Goal: Task Accomplishment & Management: Manage account settings

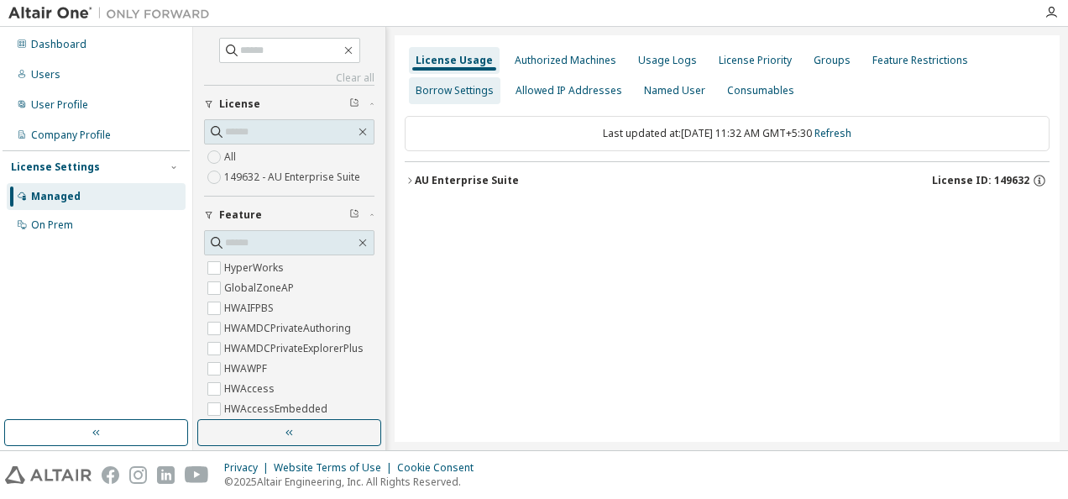
scroll to position [5969, 0]
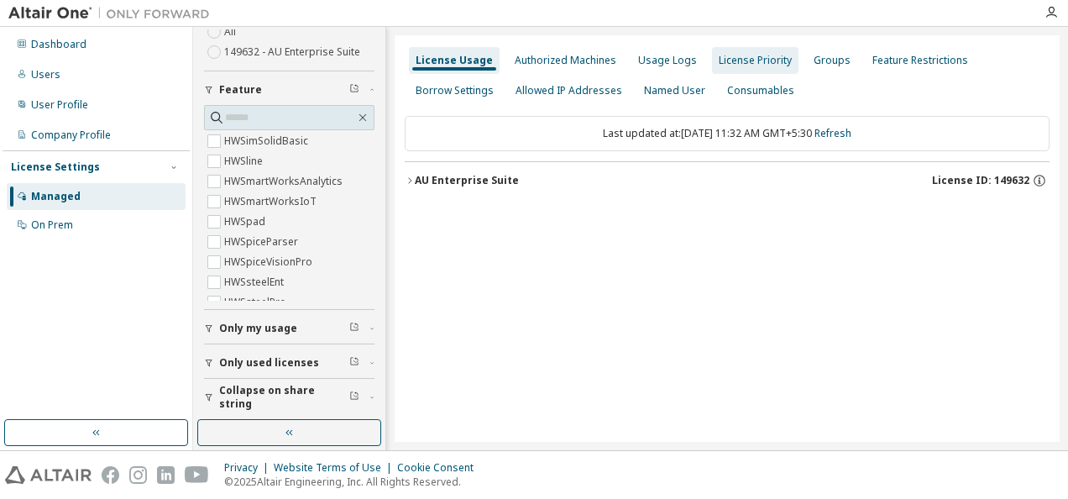
click at [743, 60] on div "License Priority" at bounding box center [755, 60] width 73 height 13
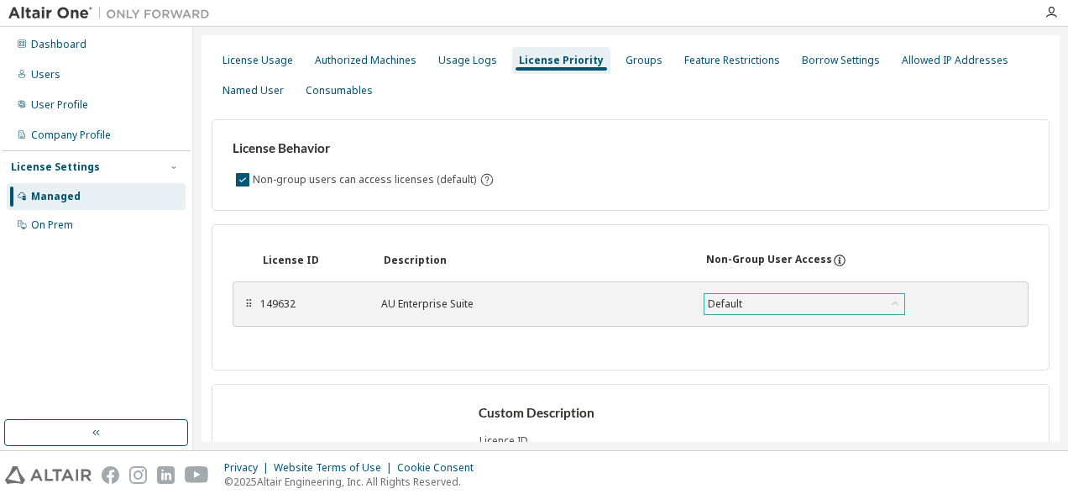
click at [748, 302] on div "Default" at bounding box center [805, 304] width 200 height 20
click at [674, 332] on div "License ID Description Non-Group User Access ⠿ 149632 AU Enterprise Suite Defau…" at bounding box center [631, 297] width 838 height 146
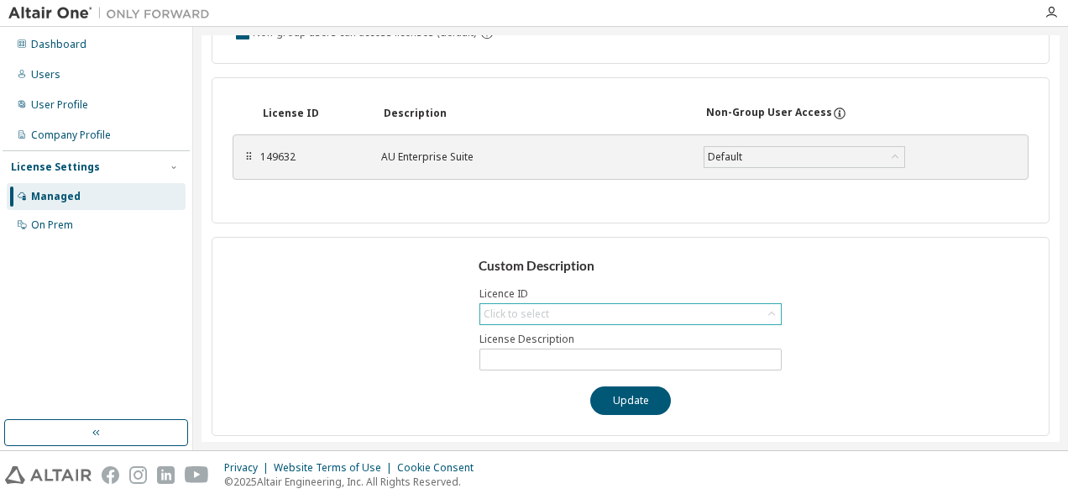
drag, startPoint x: 568, startPoint y: 314, endPoint x: 588, endPoint y: 309, distance: 20.8
click at [570, 313] on div "Click to select" at bounding box center [630, 314] width 301 height 20
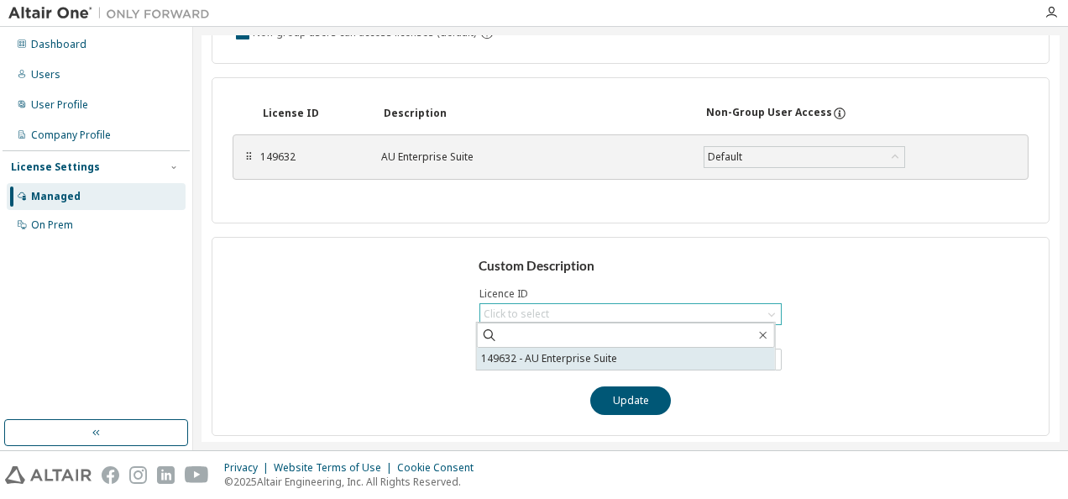
click at [670, 355] on li "149632 - AU Enterprise Suite" at bounding box center [626, 359] width 298 height 22
type input "**********"
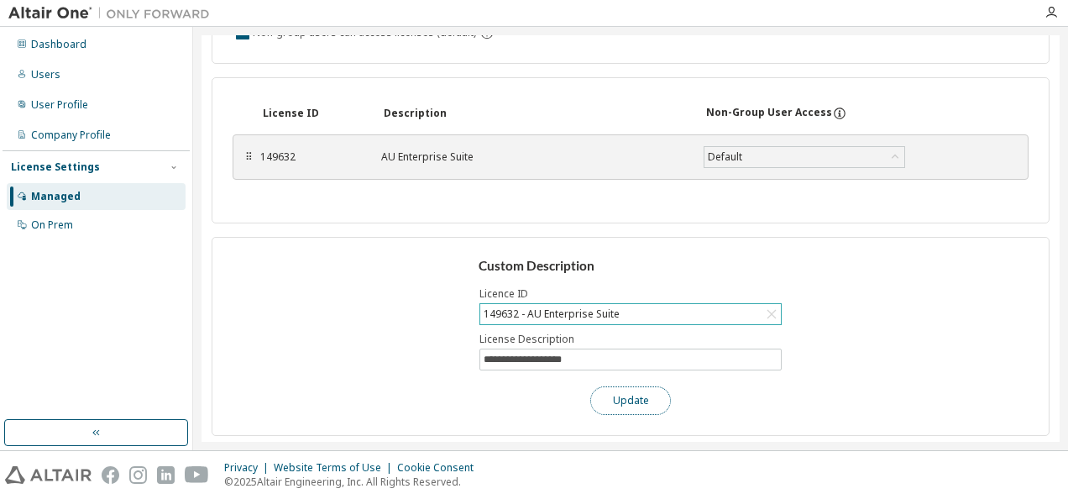
click at [661, 399] on button "Update" at bounding box center [631, 400] width 81 height 29
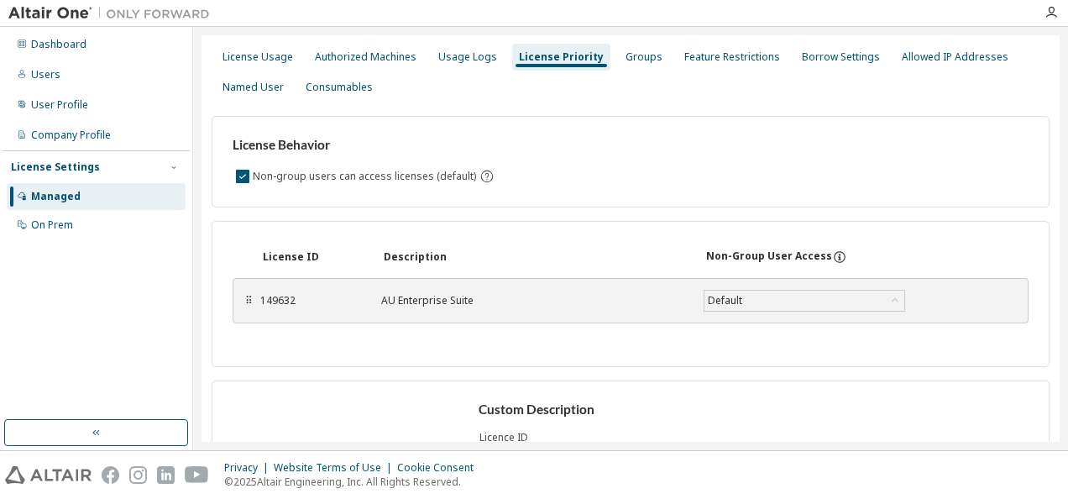
scroll to position [0, 0]
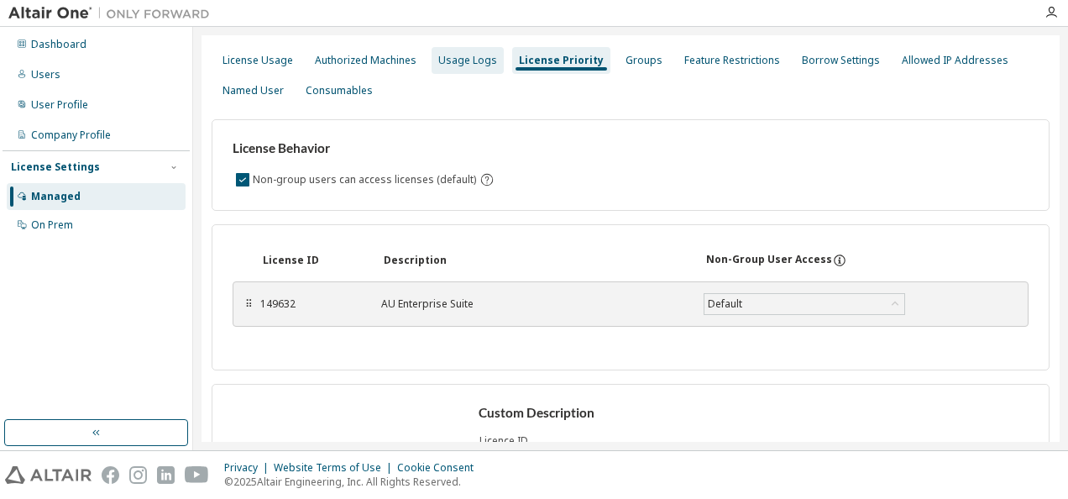
drag, startPoint x: 471, startPoint y: 60, endPoint x: 456, endPoint y: 55, distance: 15.9
click at [470, 60] on div "Usage Logs" at bounding box center [467, 60] width 59 height 13
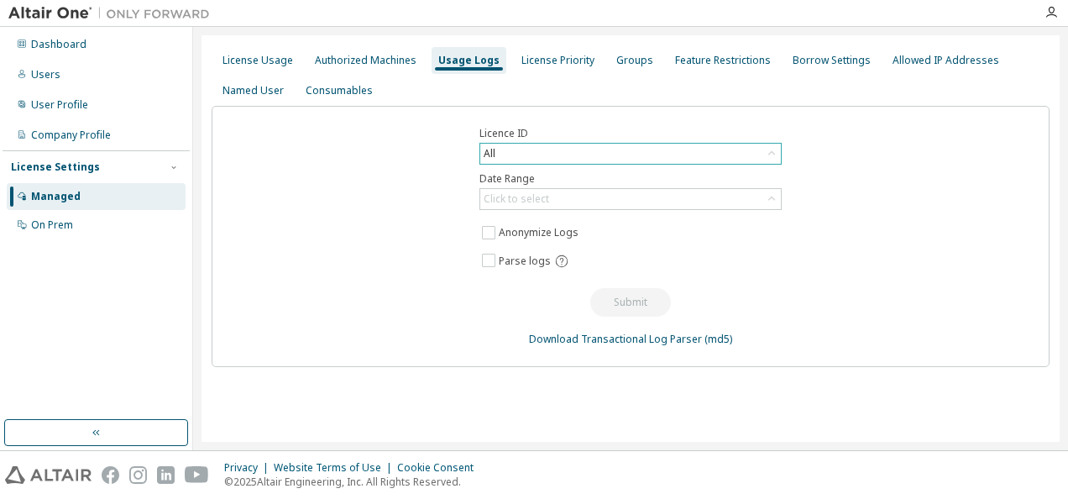
click at [528, 151] on div "All" at bounding box center [630, 154] width 301 height 20
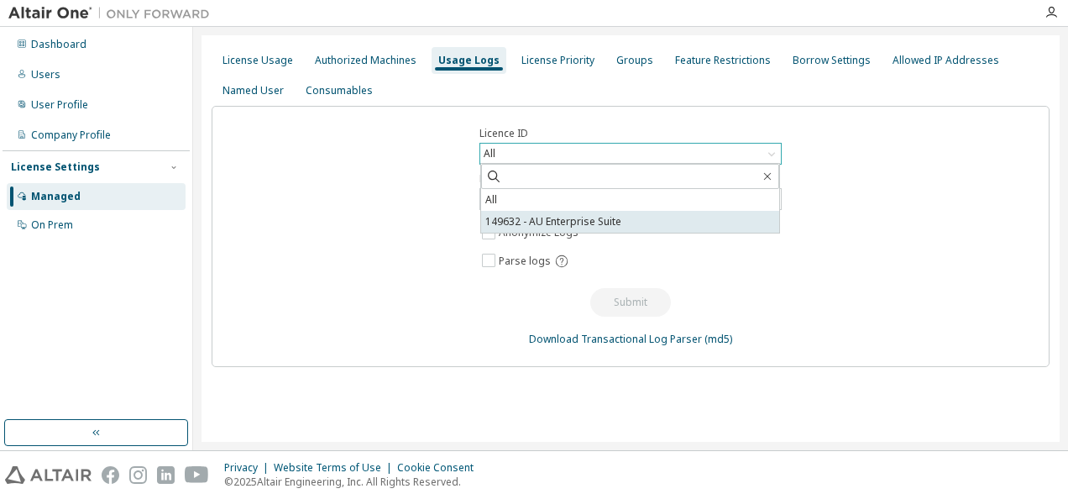
click at [571, 223] on li "149632 - AU Enterprise Suite" at bounding box center [630, 222] width 298 height 22
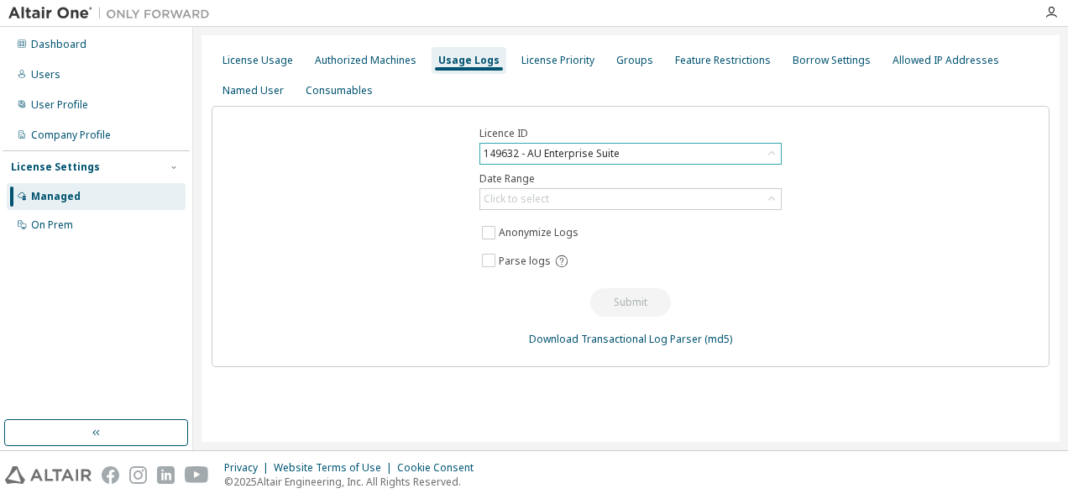
click at [593, 209] on div "Licence ID 149632 - AU Enterprise Suite Date Range Click to select Anonymize Lo…" at bounding box center [631, 236] width 838 height 261
click at [613, 197] on div "Click to select" at bounding box center [630, 199] width 301 height 20
drag, startPoint x: 459, startPoint y: 192, endPoint x: 469, endPoint y: 192, distance: 10.1
click at [459, 192] on div "Licence ID 149632 - AU Enterprise Suite Date Range Click to select Last 30 days…" at bounding box center [631, 236] width 838 height 261
click at [268, 90] on div "Named User" at bounding box center [253, 90] width 61 height 13
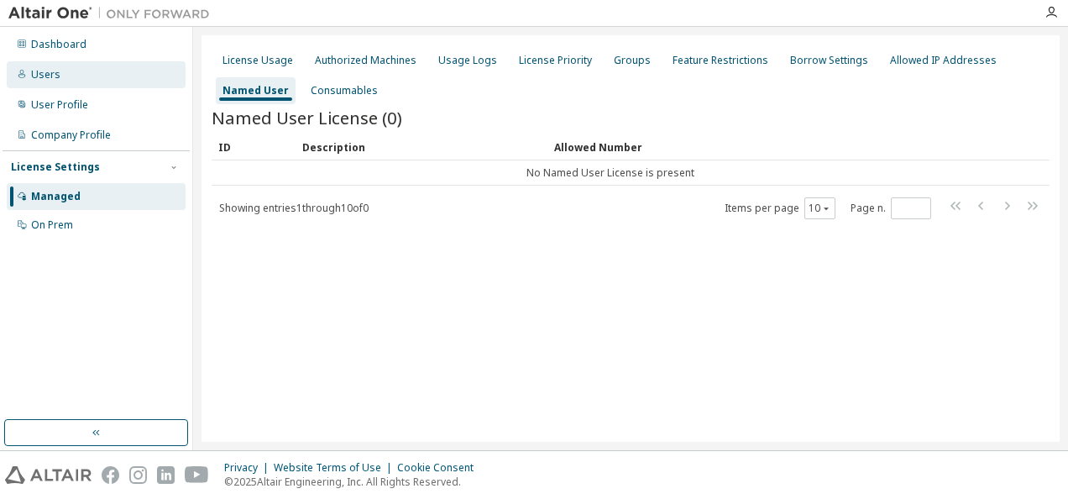
click at [143, 86] on div "Users" at bounding box center [96, 74] width 179 height 27
